Goal: Communication & Community: Participate in discussion

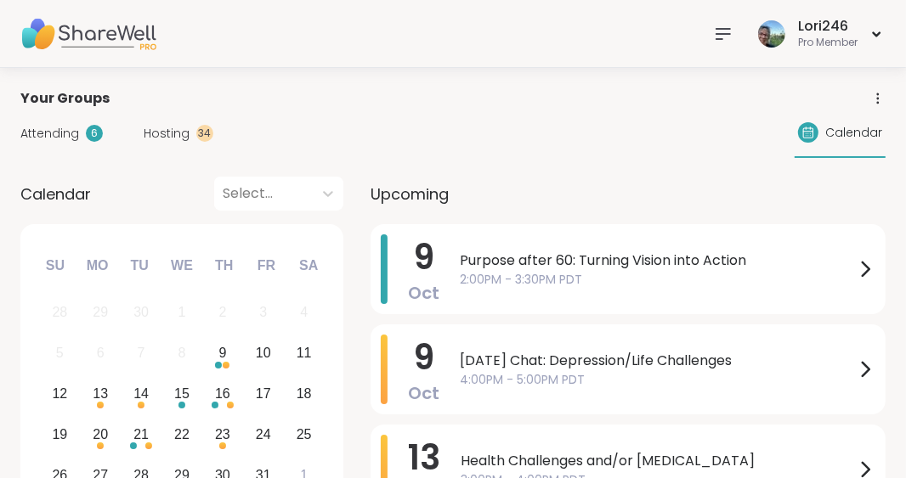
click at [721, 37] on icon at bounding box center [723, 34] width 20 height 20
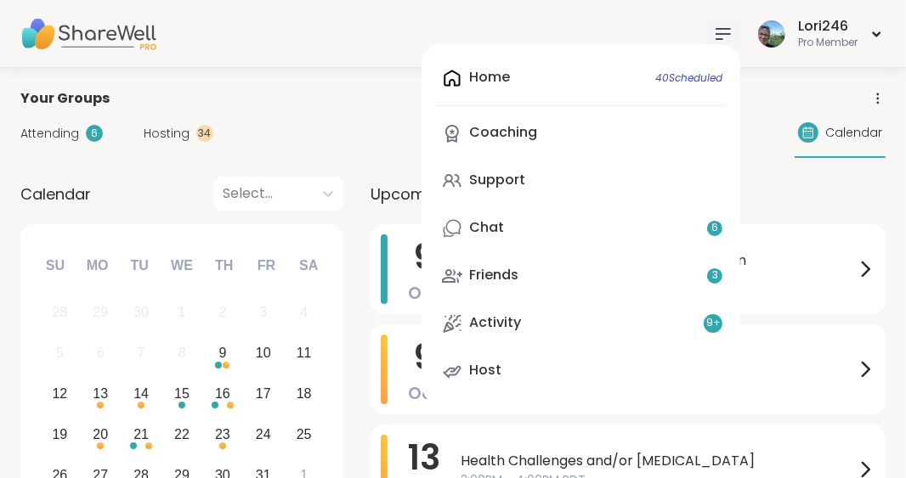
click at [721, 37] on icon at bounding box center [723, 34] width 20 height 20
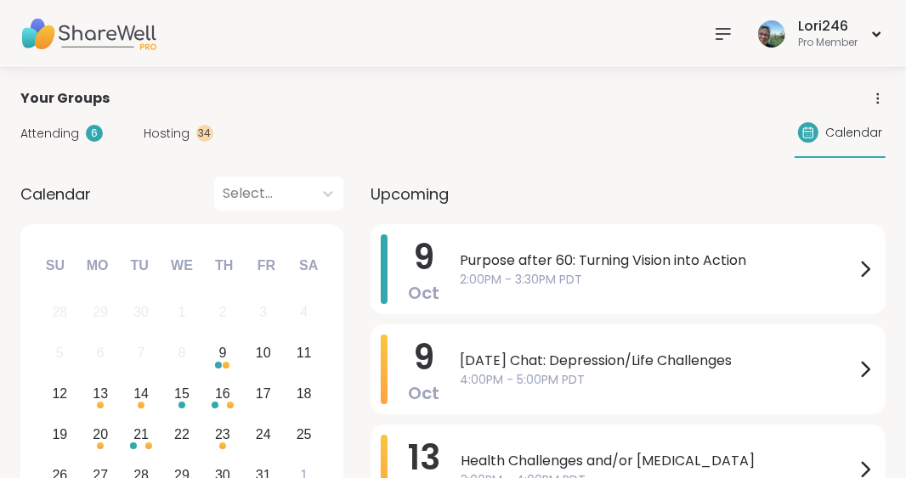
click at [721, 37] on icon at bounding box center [723, 34] width 20 height 20
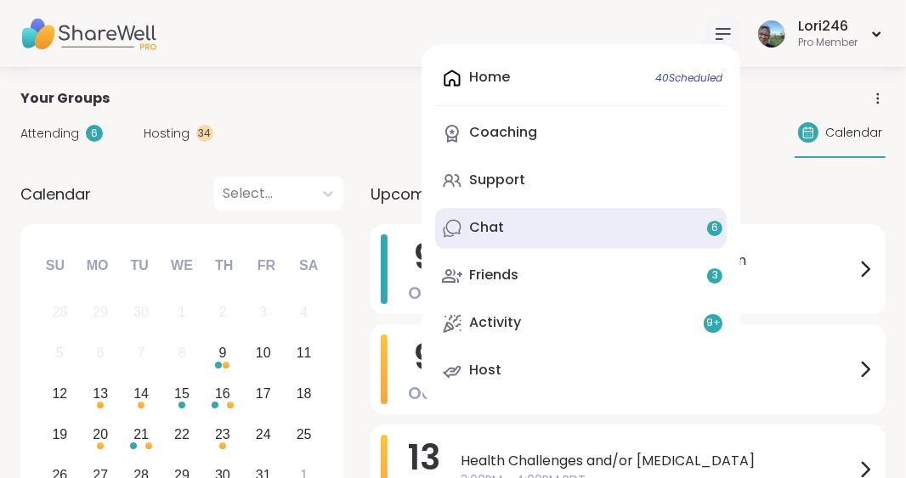
click at [518, 230] on link "Chat 6" at bounding box center [580, 228] width 291 height 41
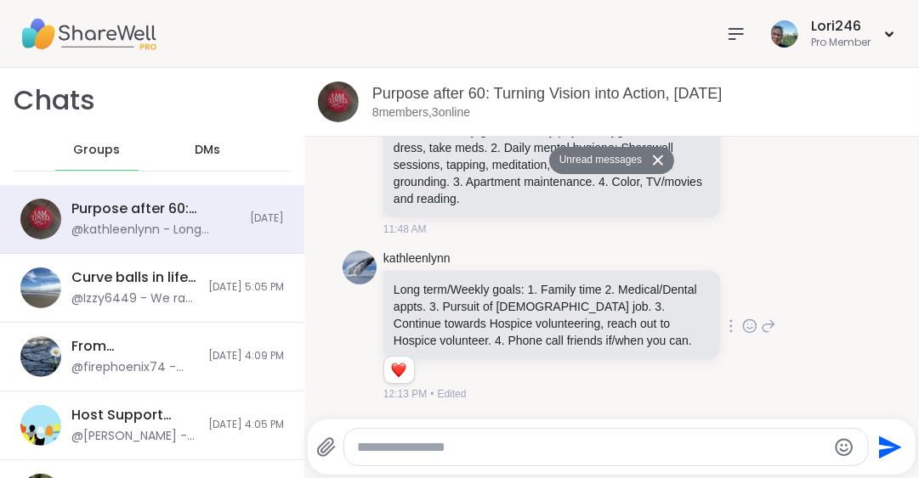
scroll to position [953, 0]
click at [392, 444] on textarea "Type your message" at bounding box center [592, 447] width 468 height 17
click at [362, 444] on textarea "Type your message" at bounding box center [592, 447] width 468 height 17
paste textarea "**********"
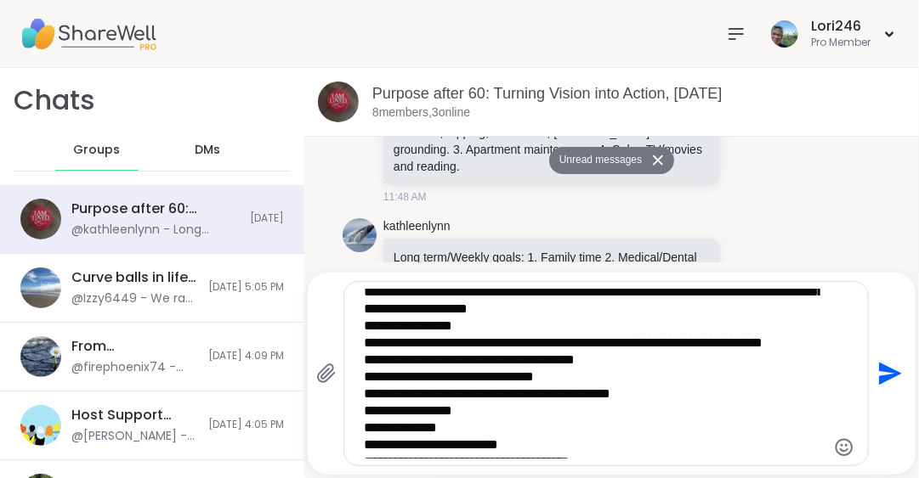
scroll to position [0, 0]
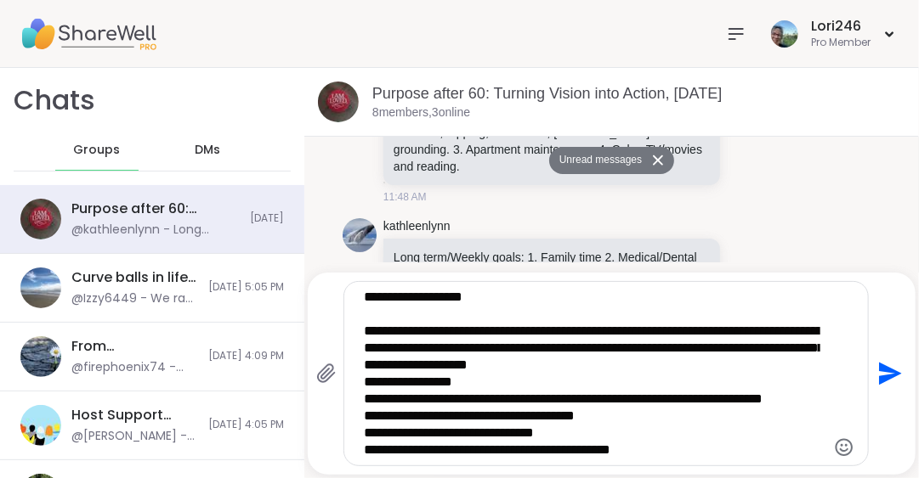
drag, startPoint x: 472, startPoint y: 381, endPoint x: 343, endPoint y: 386, distance: 128.4
click at [343, 387] on div at bounding box center [606, 373] width 526 height 185
click at [477, 380] on textarea "Type your message" at bounding box center [592, 374] width 456 height 170
drag, startPoint x: 477, startPoint y: 380, endPoint x: 346, endPoint y: 371, distance: 131.2
click at [346, 372] on div at bounding box center [606, 374] width 524 height 184
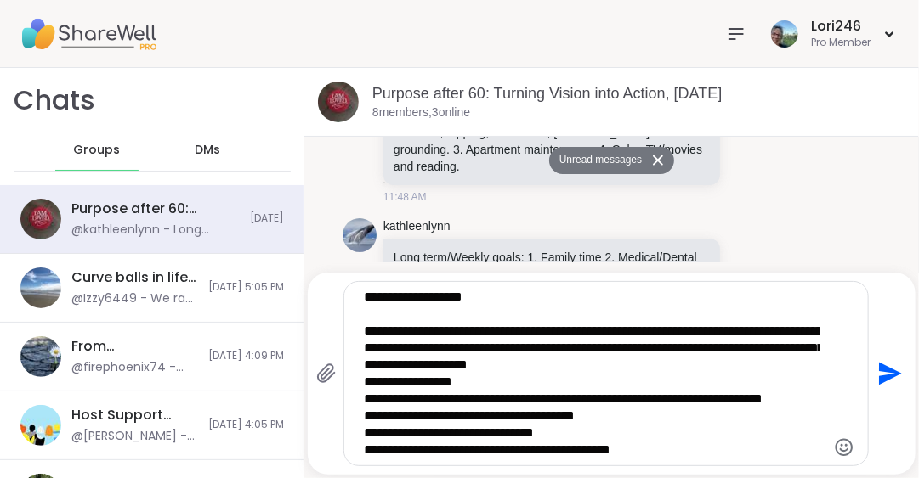
click at [515, 382] on textarea "Type your message" at bounding box center [592, 374] width 456 height 170
drag, startPoint x: 463, startPoint y: 382, endPoint x: 350, endPoint y: 387, distance: 113.1
click at [348, 388] on div at bounding box center [606, 374] width 524 height 184
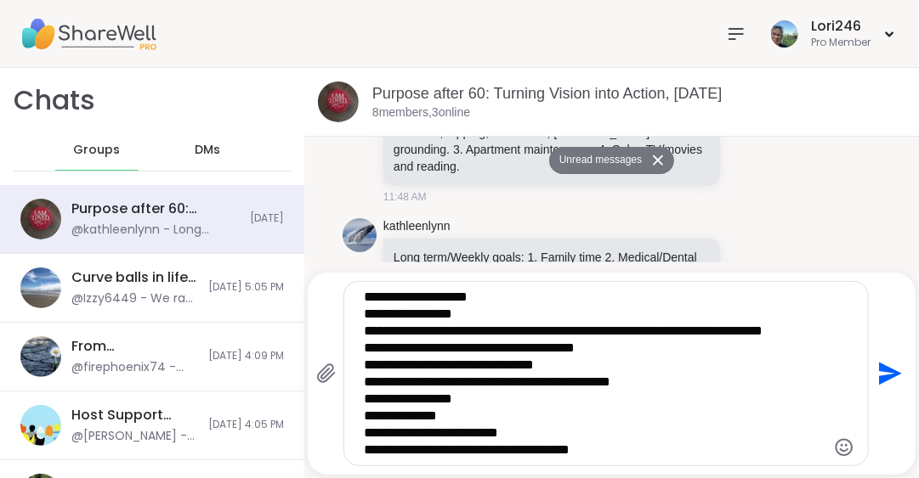
scroll to position [84, 0]
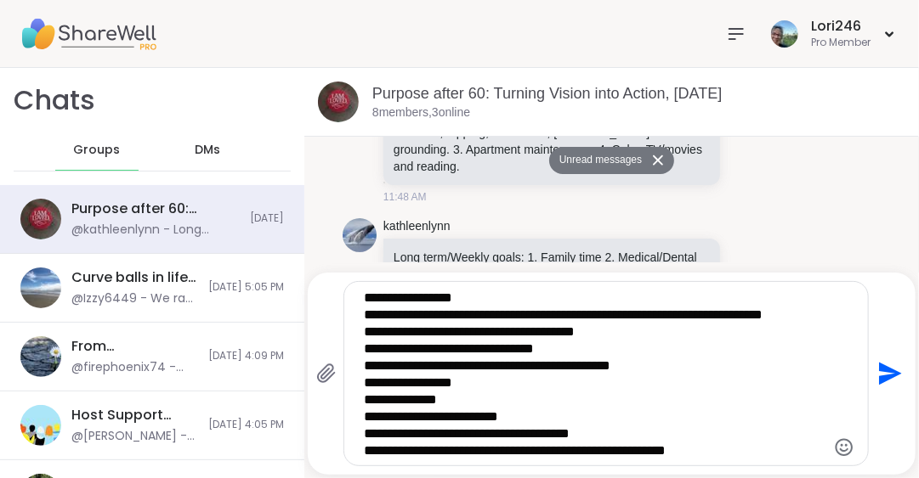
click at [710, 404] on textarea "Type your message" at bounding box center [592, 374] width 456 height 170
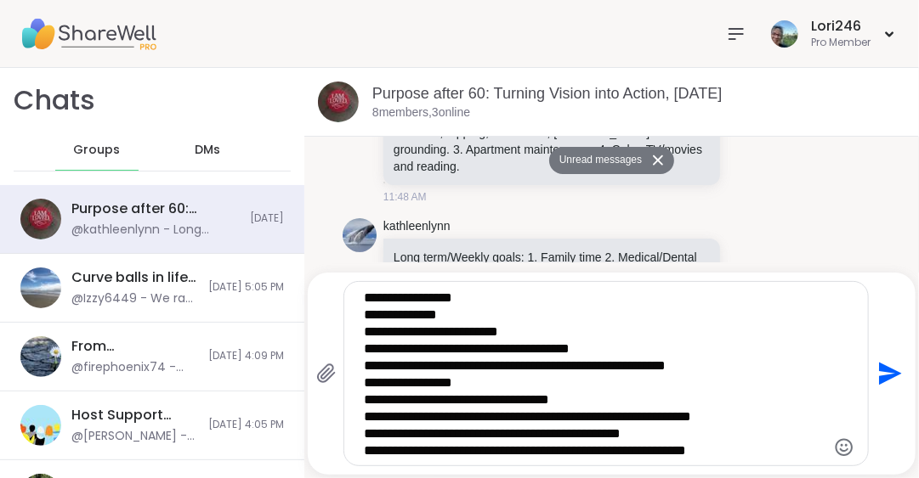
scroll to position [0, 0]
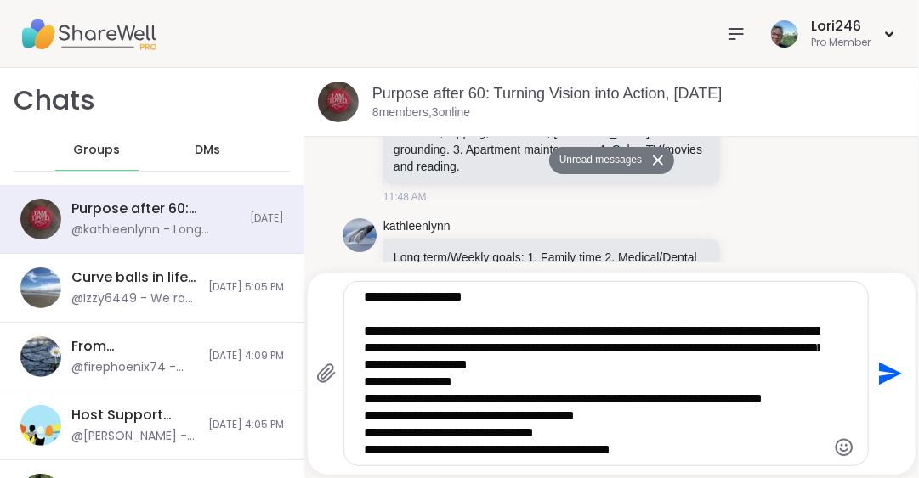
type textarea "**********"
click at [880, 370] on icon "Send" at bounding box center [890, 374] width 23 height 23
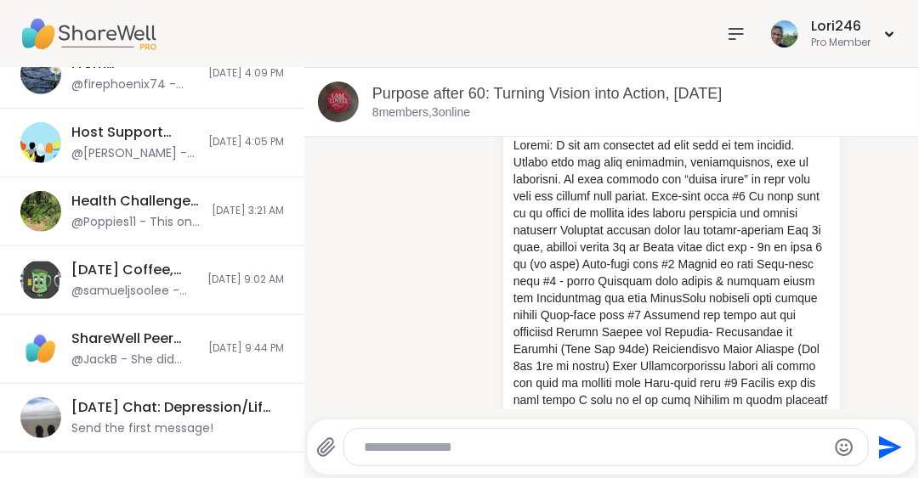
scroll to position [298, 0]
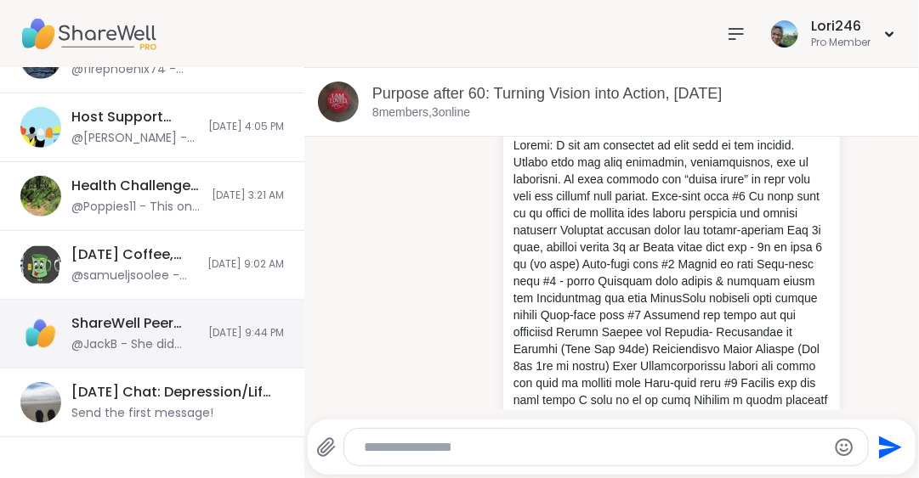
click at [179, 396] on div "[DATE] Chat: Depression/Life Challenges, [DATE]" at bounding box center [172, 392] width 202 height 19
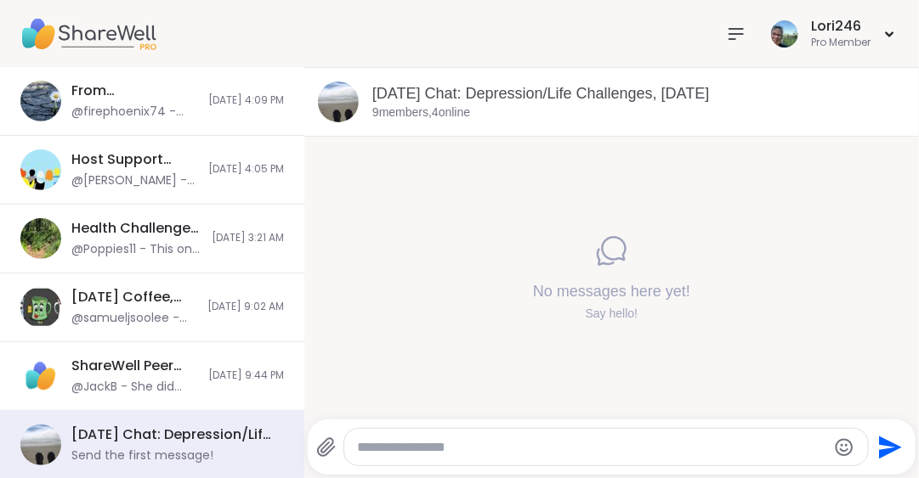
click at [371, 452] on textarea "Type your message" at bounding box center [592, 447] width 468 height 17
type textarea "**********"
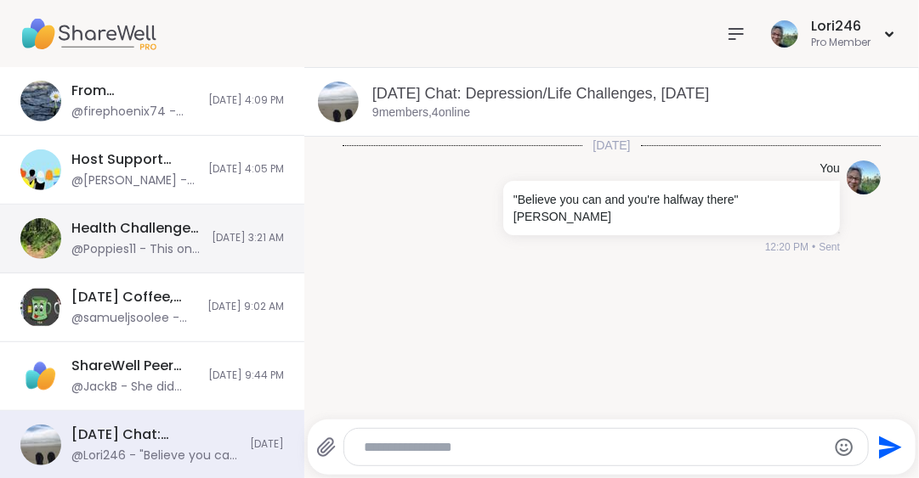
click at [115, 235] on div "Health Challenges and/or [MEDICAL_DATA], [DATE]" at bounding box center [136, 228] width 130 height 19
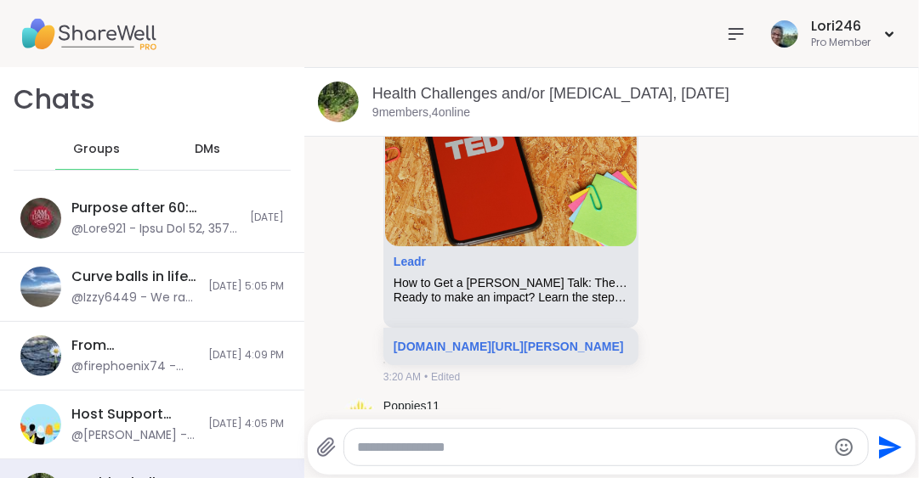
scroll to position [0, 0]
click at [205, 146] on span "DMs" at bounding box center [207, 150] width 25 height 17
